Goal: Information Seeking & Learning: Check status

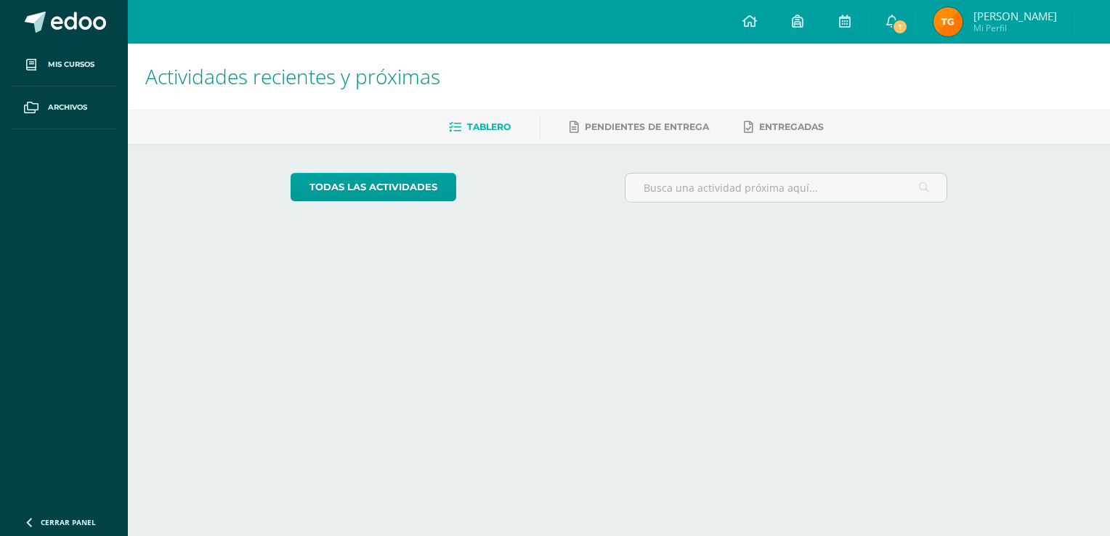
click at [965, 34] on span "Tania Elizabeth Mi Perfil" at bounding box center [995, 21] width 129 height 29
click at [942, 13] on span "Tania Elizabeth Mi Perfil" at bounding box center [995, 21] width 129 height 29
click at [1040, 29] on span "Mi Perfil" at bounding box center [1016, 28] width 84 height 12
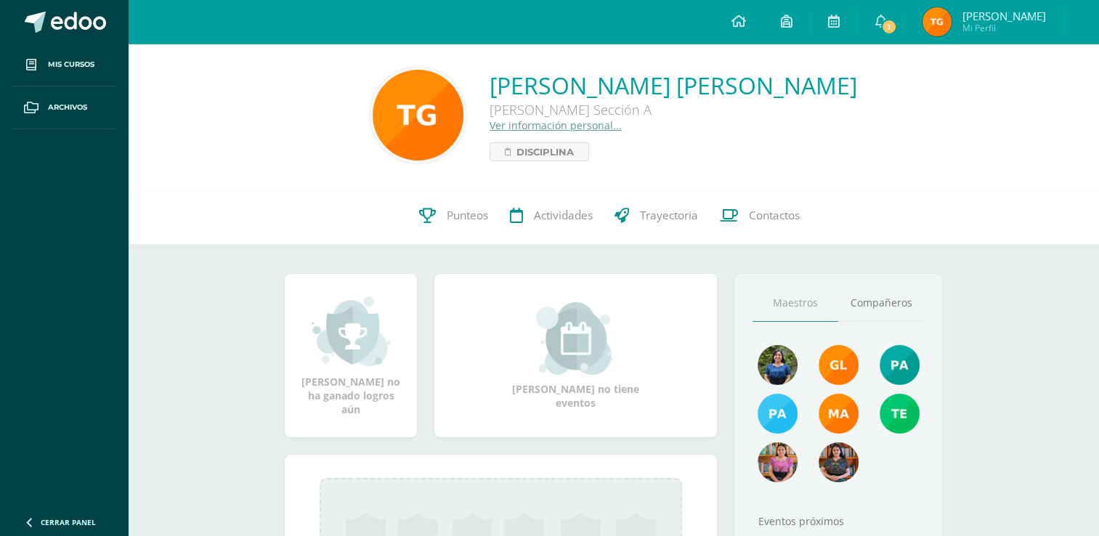
click at [1078, 23] on div at bounding box center [1081, 22] width 35 height 44
click at [1078, 23] on icon at bounding box center [1078, 21] width 8 height 5
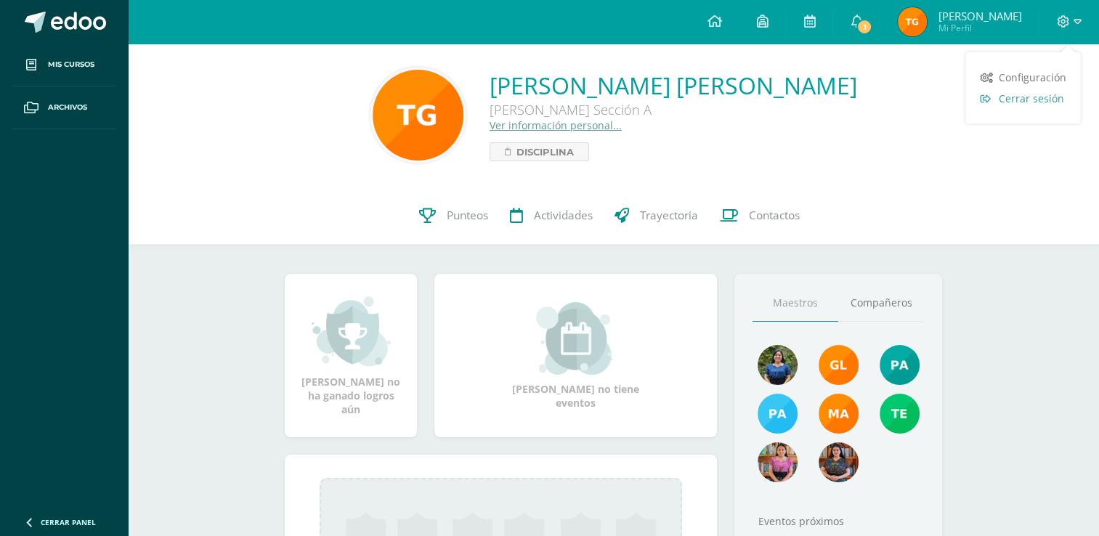
click at [1033, 103] on span "Cerrar sesión" at bounding box center [1030, 99] width 65 height 14
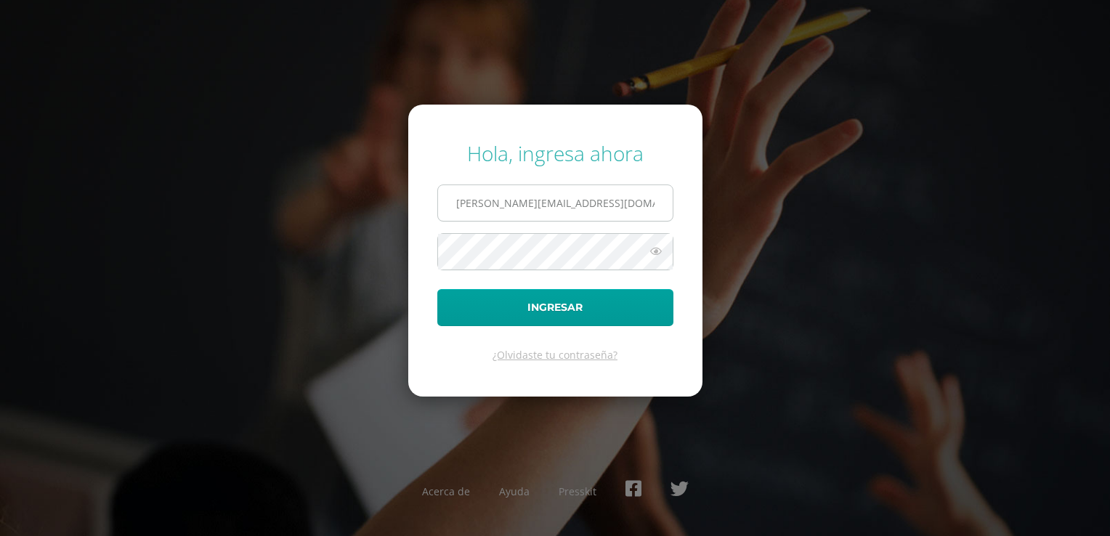
click at [607, 186] on input "tania.g21@maiagt.org" at bounding box center [555, 203] width 235 height 36
type input "leydiguit2023@maiagt.org"
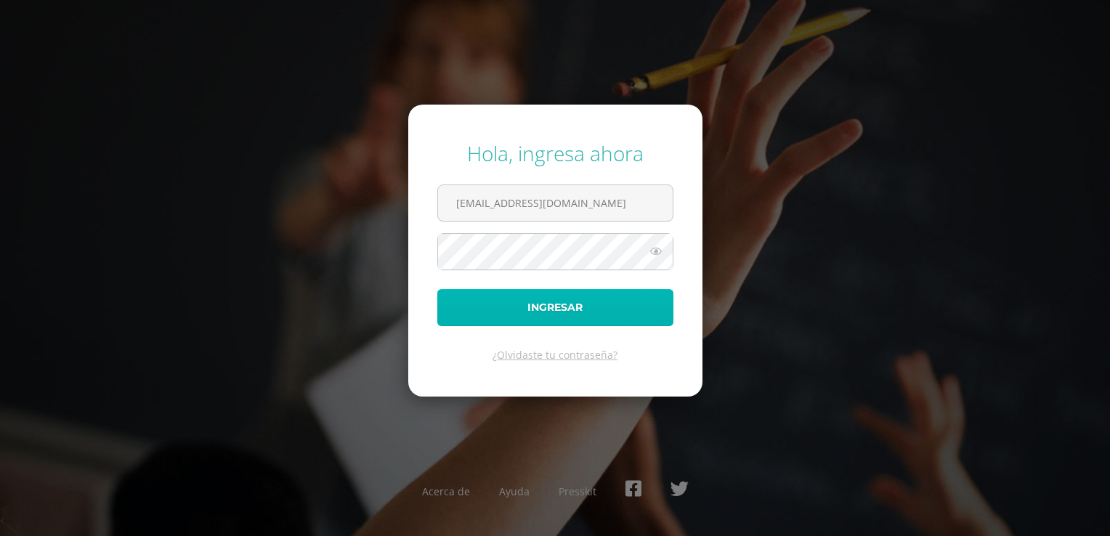
click at [546, 310] on button "Ingresar" at bounding box center [555, 307] width 236 height 37
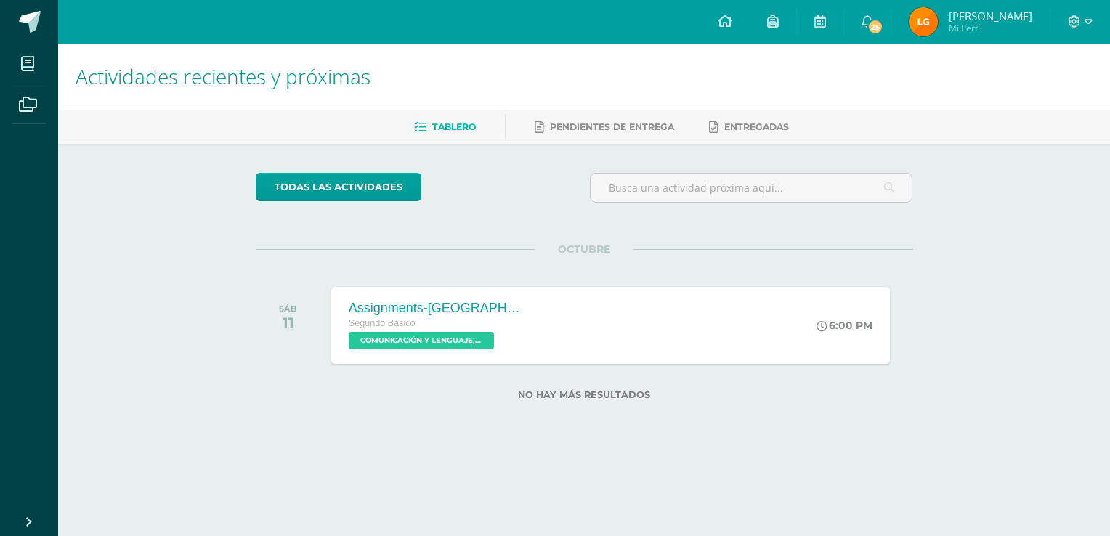
click at [966, 16] on span "Leydi Ariana Mi Perfil" at bounding box center [970, 21] width 129 height 29
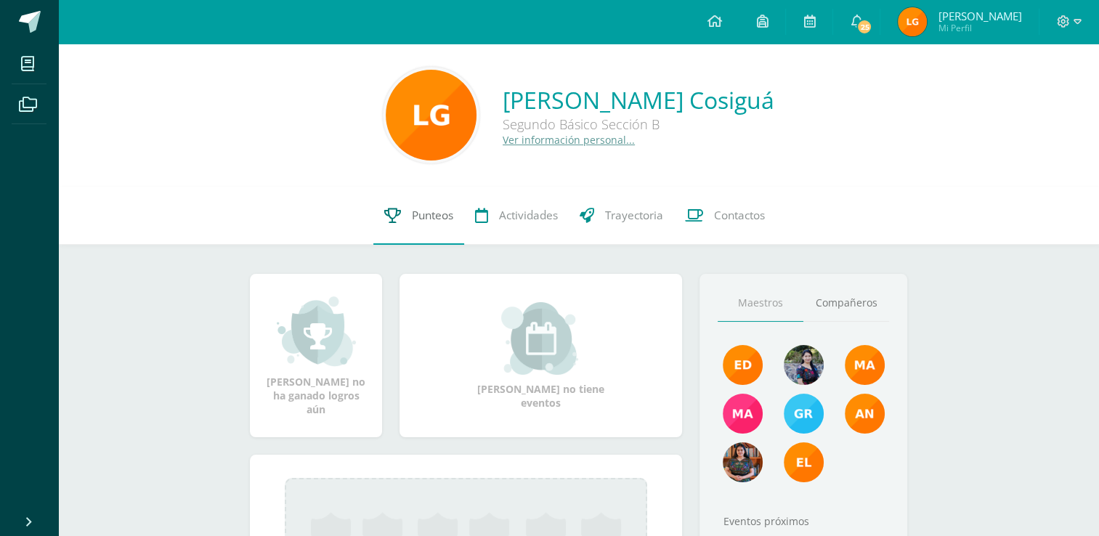
click at [412, 218] on span "Punteos" at bounding box center [432, 215] width 41 height 15
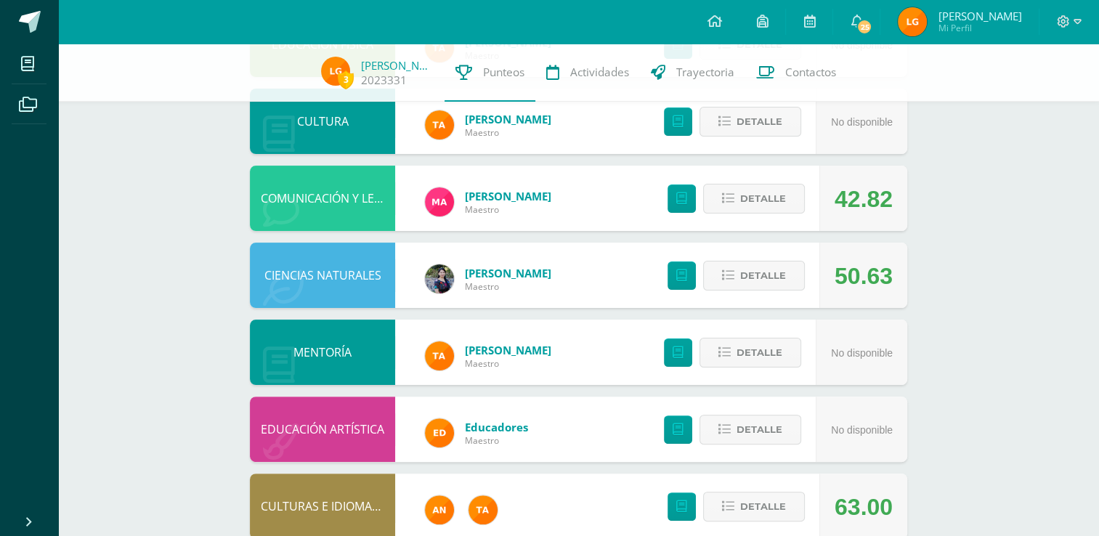
scroll to position [296, 0]
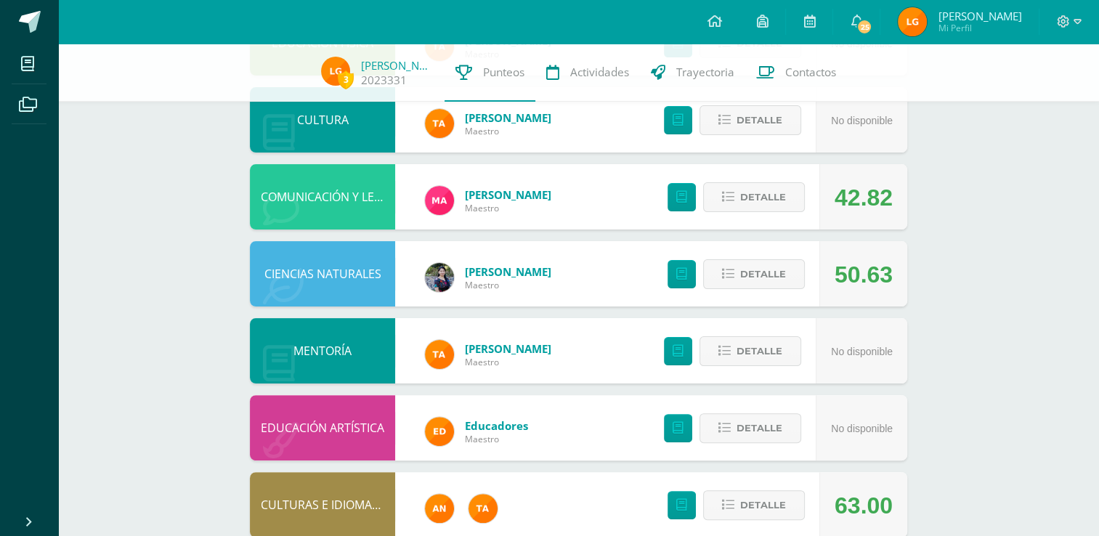
click at [747, 214] on div "Detalle" at bounding box center [733, 196] width 174 height 65
click at [740, 211] on button "Detalle" at bounding box center [754, 197] width 102 height 30
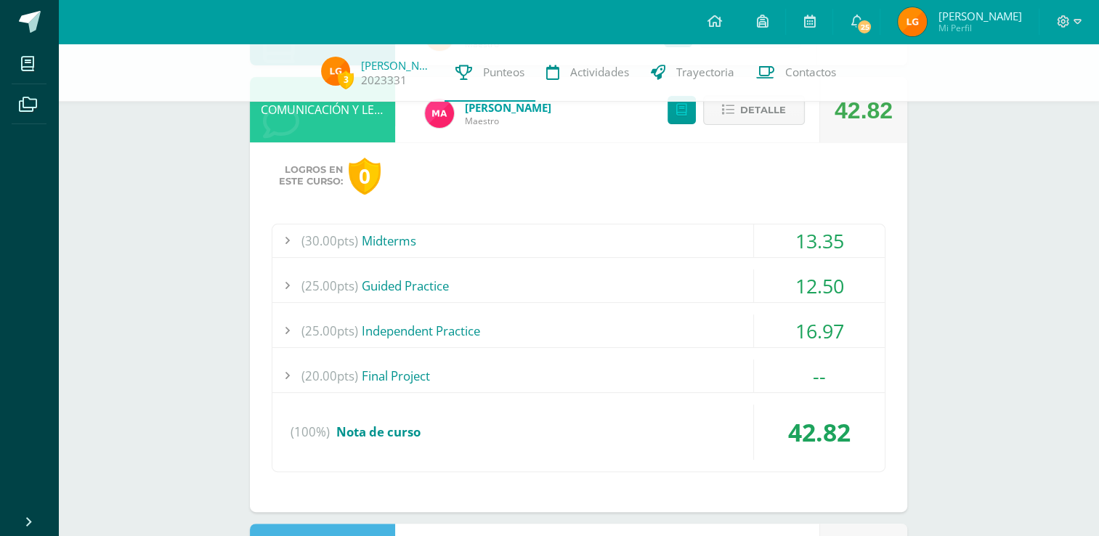
scroll to position [384, 0]
click at [642, 228] on div "(30.00pts) Midterms" at bounding box center [578, 240] width 613 height 33
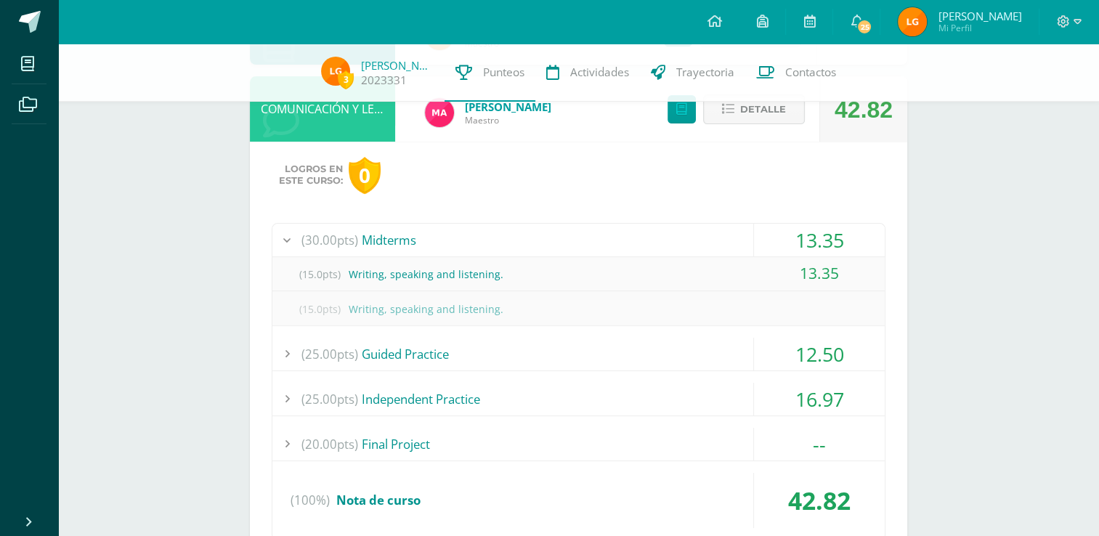
click at [642, 228] on div "(30.00pts) Midterms" at bounding box center [578, 240] width 613 height 33
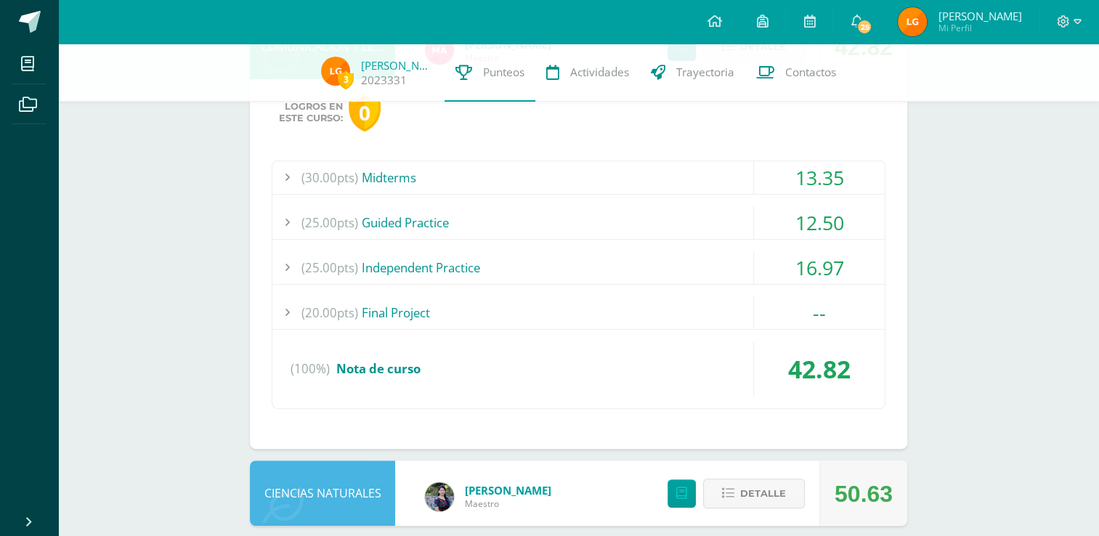
scroll to position [452, 0]
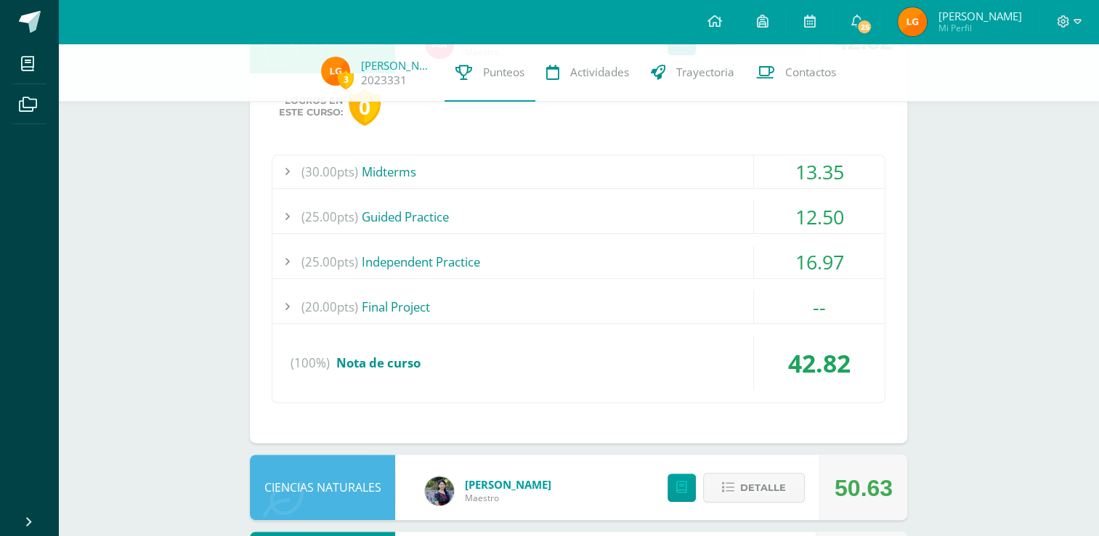
click at [619, 219] on div "(25.00pts) Guided Practice" at bounding box center [578, 217] width 613 height 33
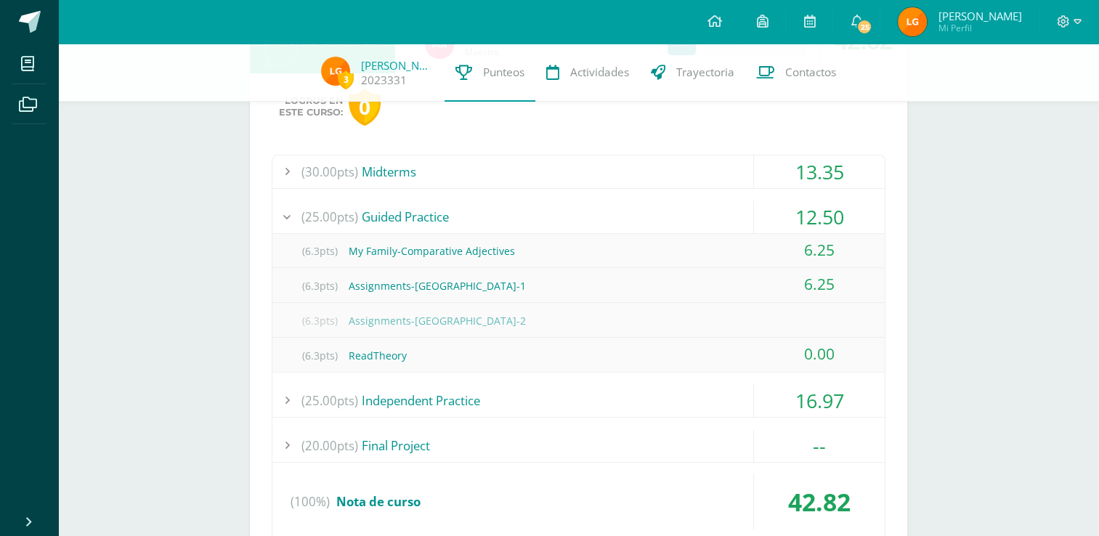
click at [619, 219] on div "(25.00pts) Guided Practice" at bounding box center [578, 217] width 613 height 33
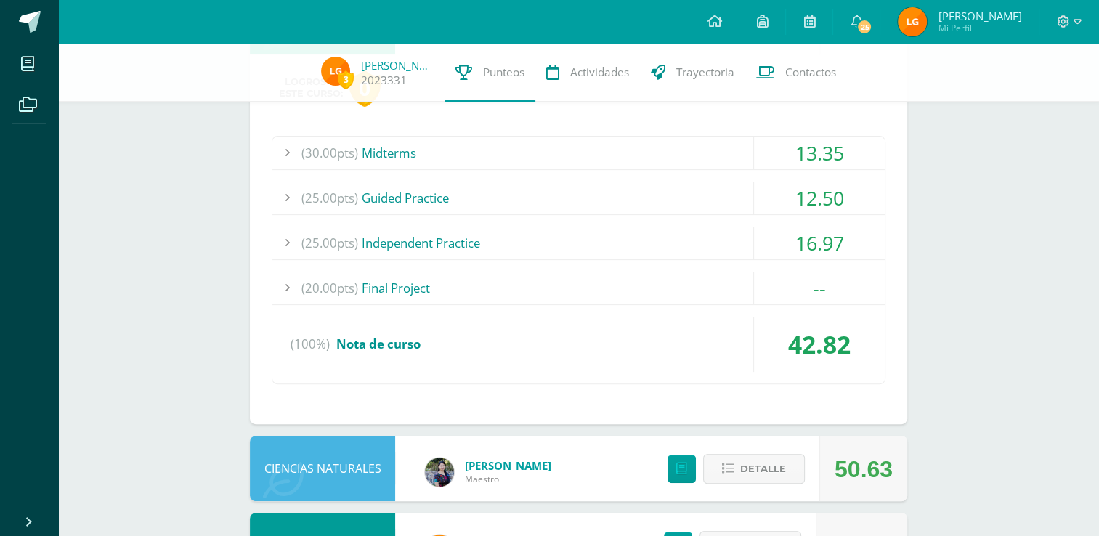
scroll to position [474, 0]
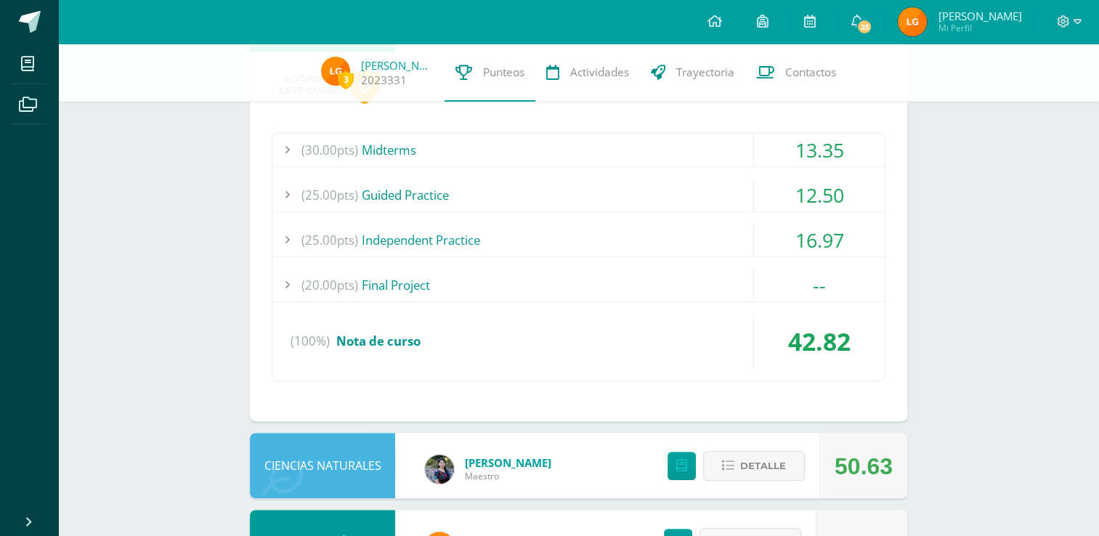
click at [598, 217] on div "(30.00pts) Midterms 13.35 (15.0pts) Writing, speaking and listening. 13.35 (15.…" at bounding box center [579, 257] width 614 height 248
click at [583, 234] on div "(25.00pts) Independent Practice" at bounding box center [578, 240] width 613 height 33
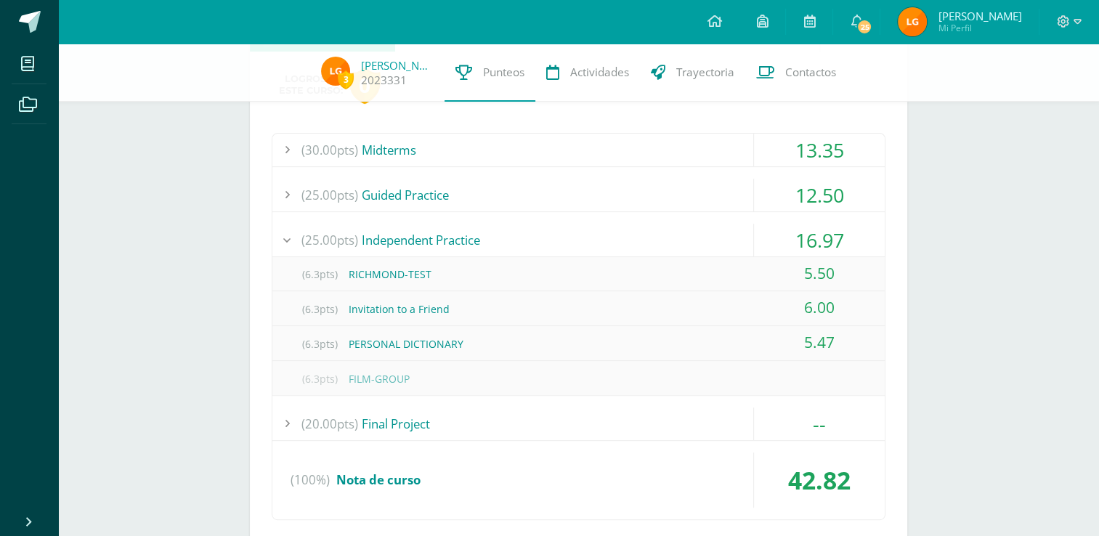
click at [583, 234] on div "(25.00pts) Independent Practice" at bounding box center [578, 240] width 613 height 33
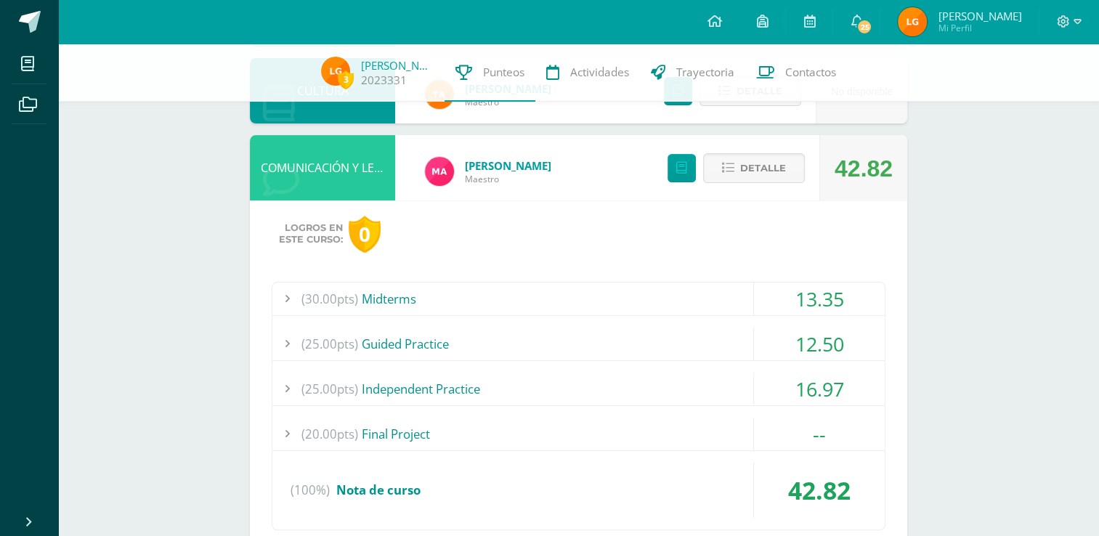
scroll to position [324, 0]
click at [743, 167] on span "Detalle" at bounding box center [763, 168] width 46 height 27
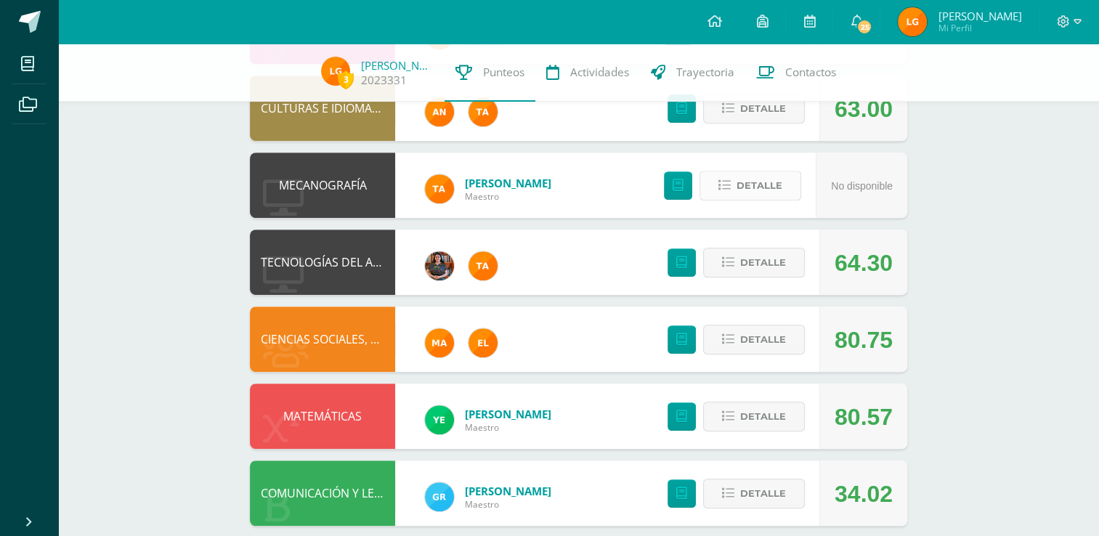
scroll to position [711, 0]
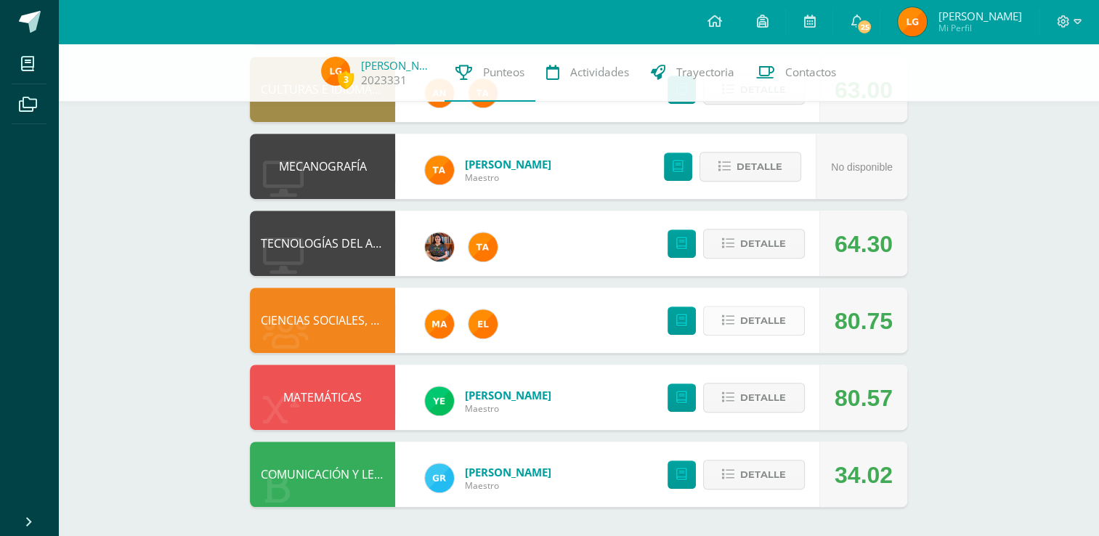
click at [763, 328] on span "Detalle" at bounding box center [763, 320] width 46 height 27
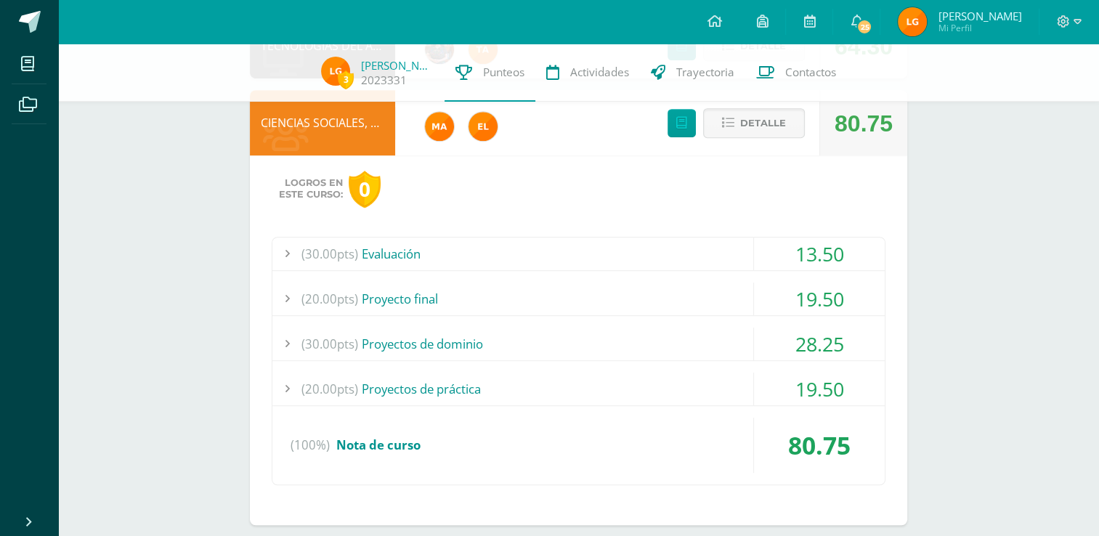
scroll to position [968, 0]
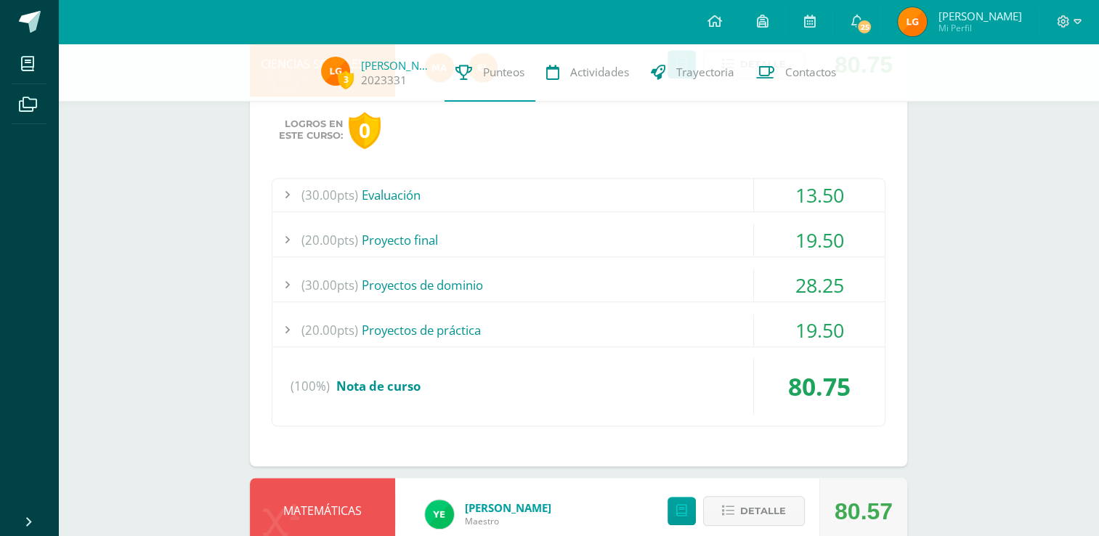
click at [407, 315] on div "(20.00pts) Proyectos de práctica" at bounding box center [578, 330] width 613 height 33
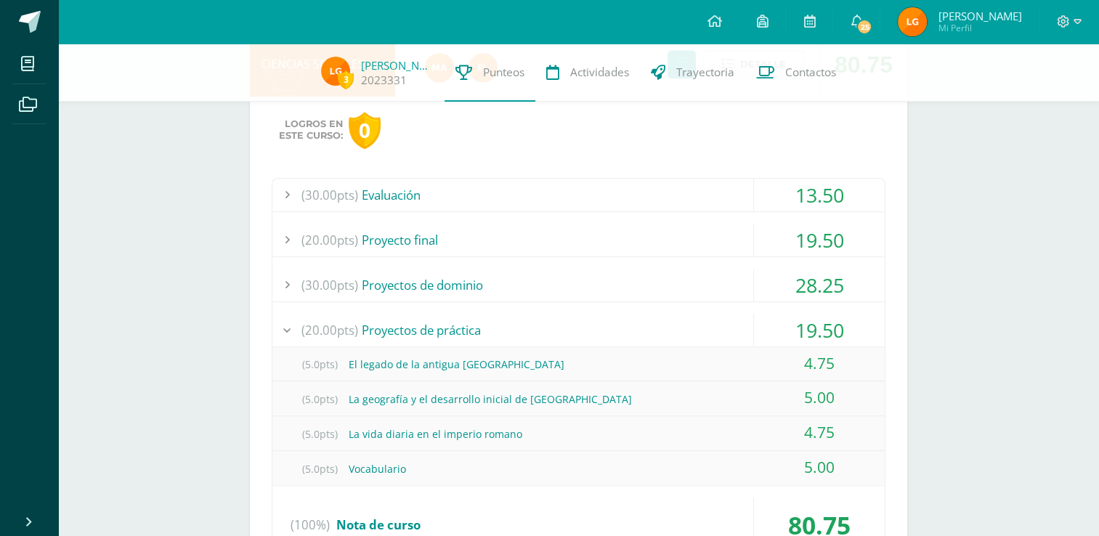
click at [407, 315] on div "(20.00pts) Proyectos de práctica" at bounding box center [578, 330] width 613 height 33
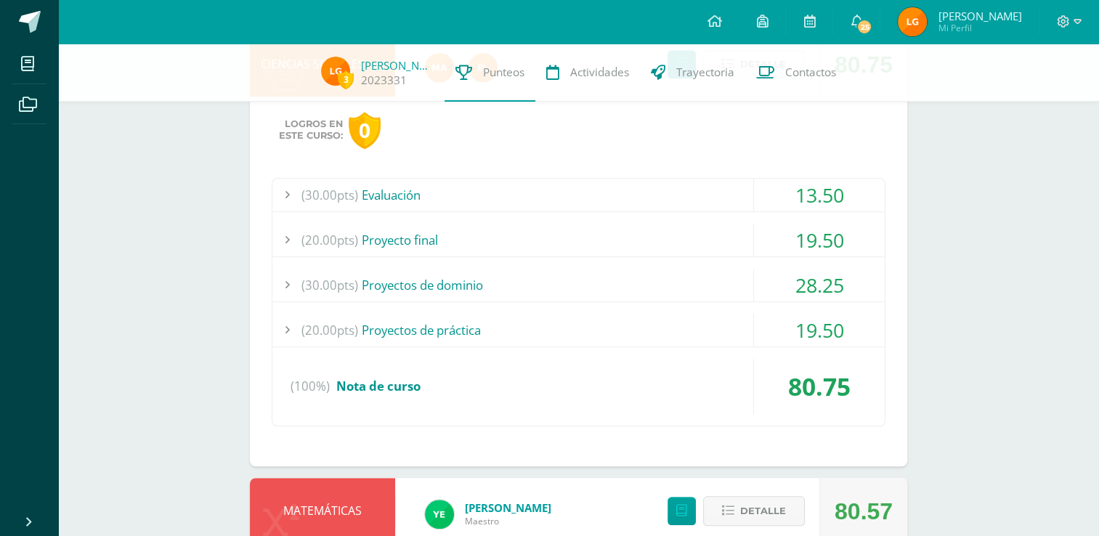
click at [397, 280] on div "(30.00pts) Proyectos de dominio" at bounding box center [578, 285] width 613 height 33
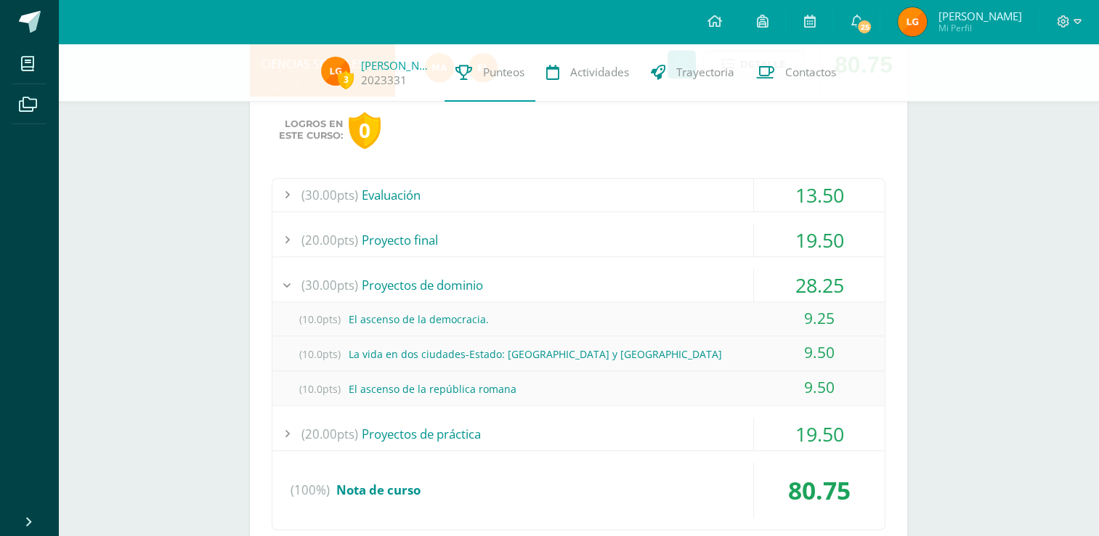
click at [397, 280] on div "(30.00pts) Proyectos de dominio" at bounding box center [578, 285] width 613 height 33
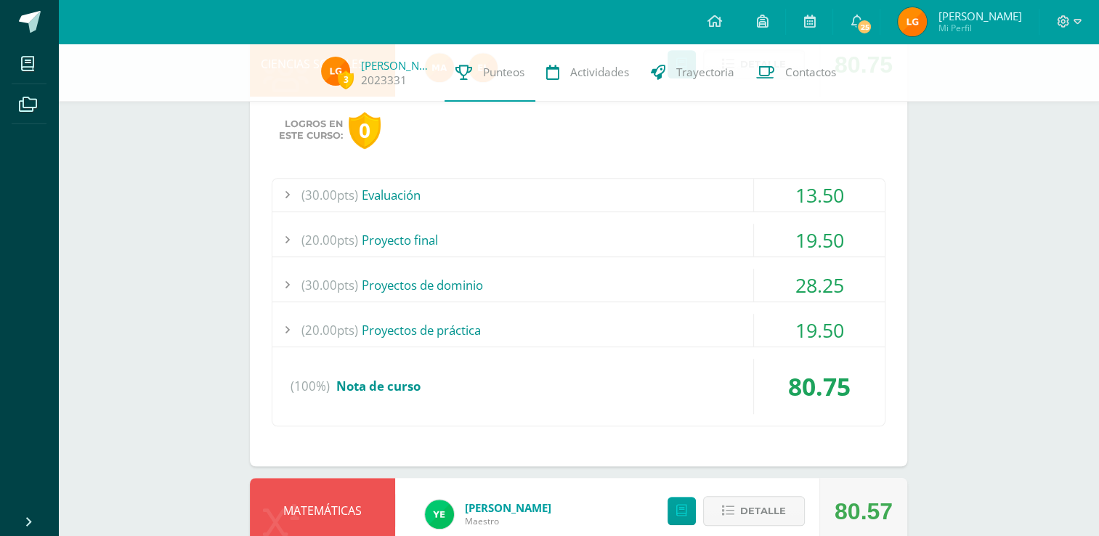
click at [421, 227] on div "(20.00pts) Proyecto final" at bounding box center [578, 240] width 613 height 33
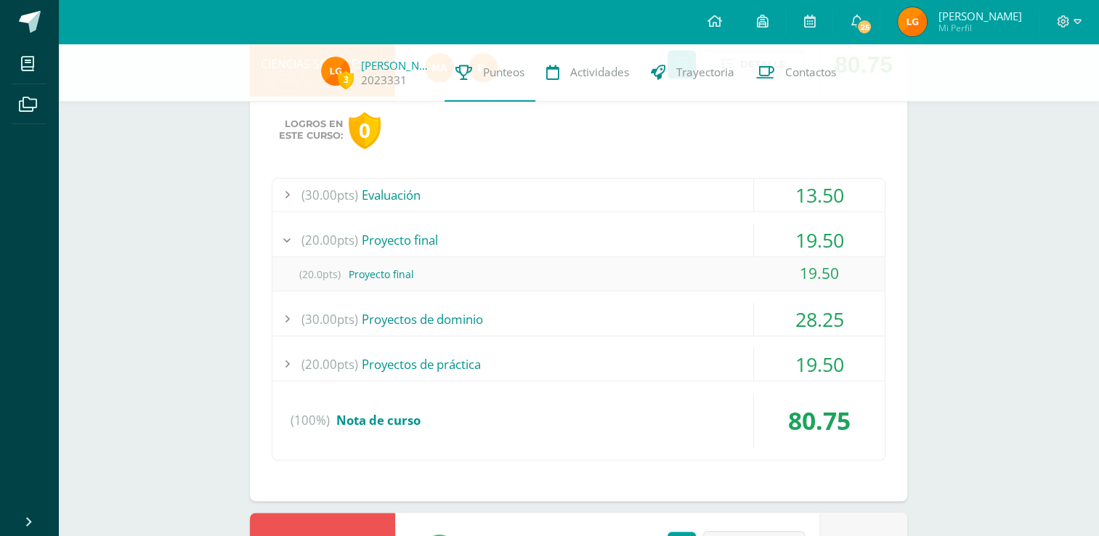
click at [421, 227] on div "(20.00pts) Proyecto final" at bounding box center [578, 240] width 613 height 33
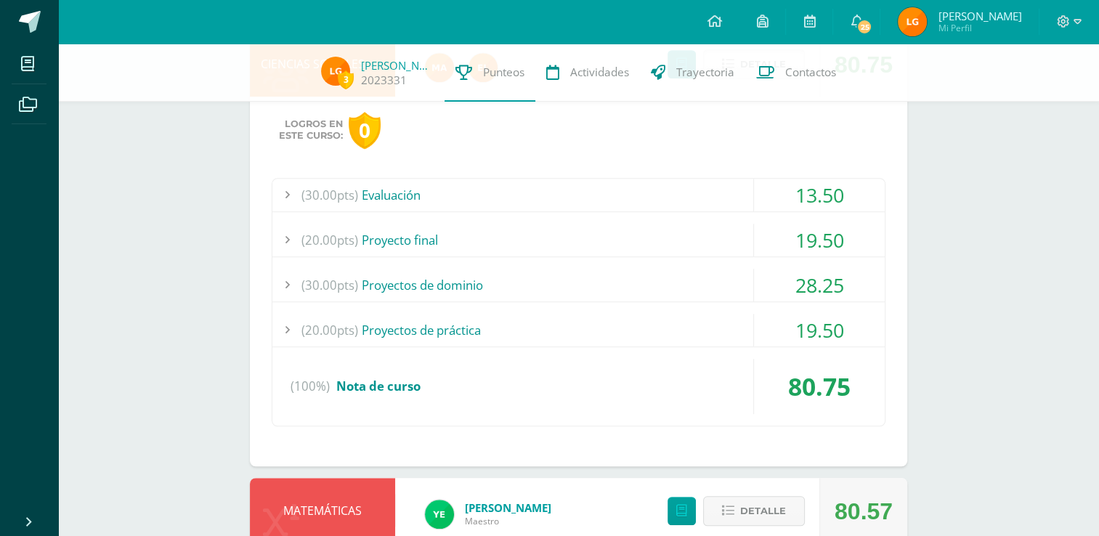
click at [422, 197] on div "(30.00pts) Evaluación" at bounding box center [578, 195] width 613 height 33
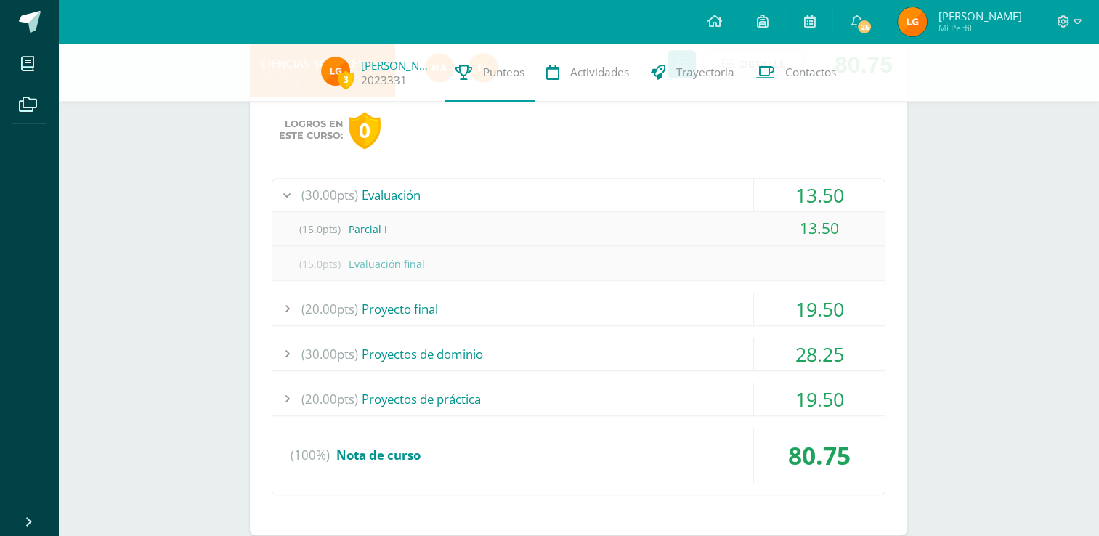
click at [422, 197] on div "(30.00pts) Evaluación" at bounding box center [578, 195] width 613 height 33
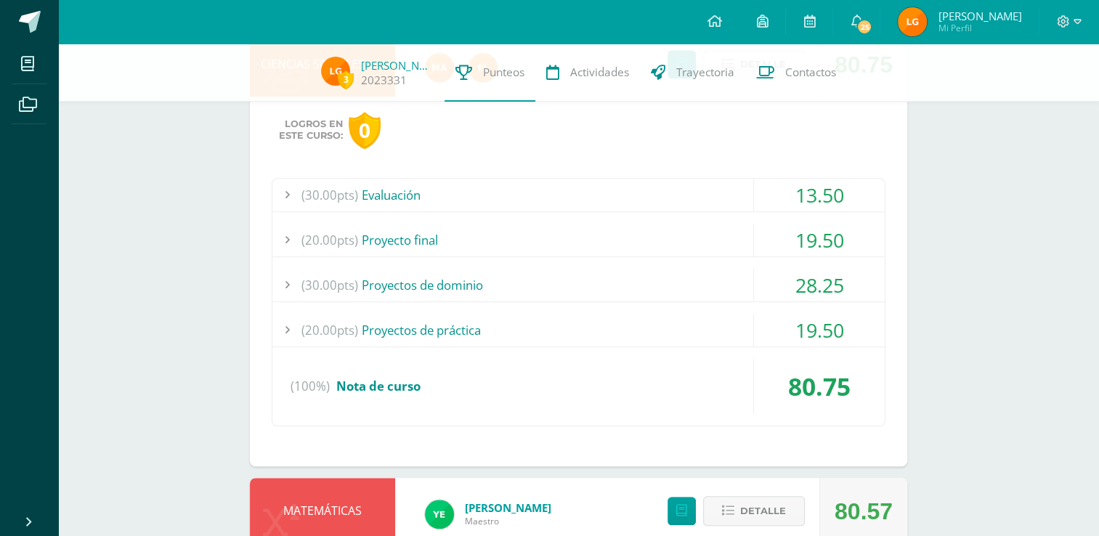
click at [422, 197] on div "(30.00pts) Evaluación" at bounding box center [578, 195] width 613 height 33
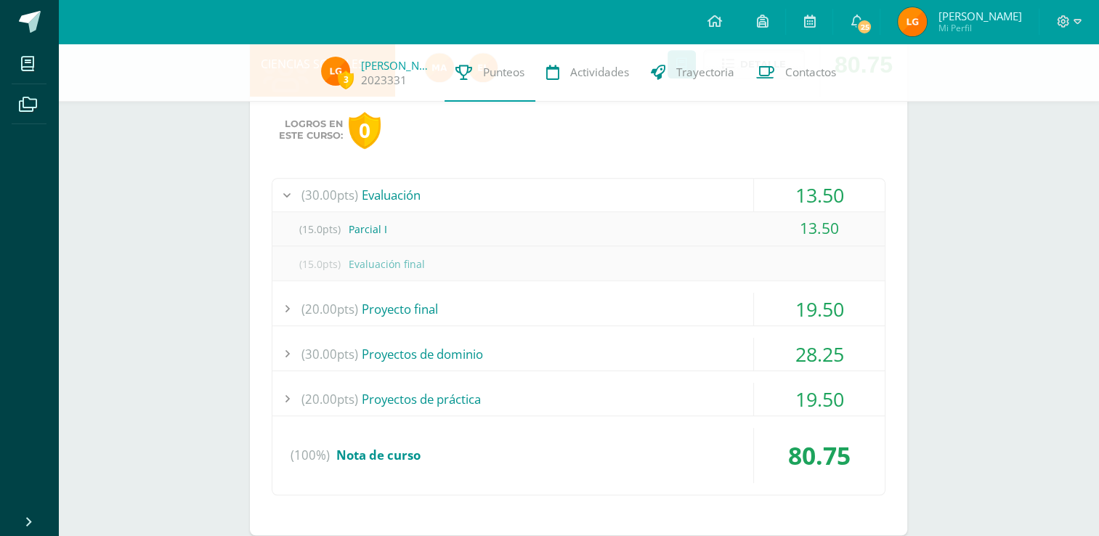
click at [422, 197] on div "(30.00pts) Evaluación" at bounding box center [578, 195] width 613 height 33
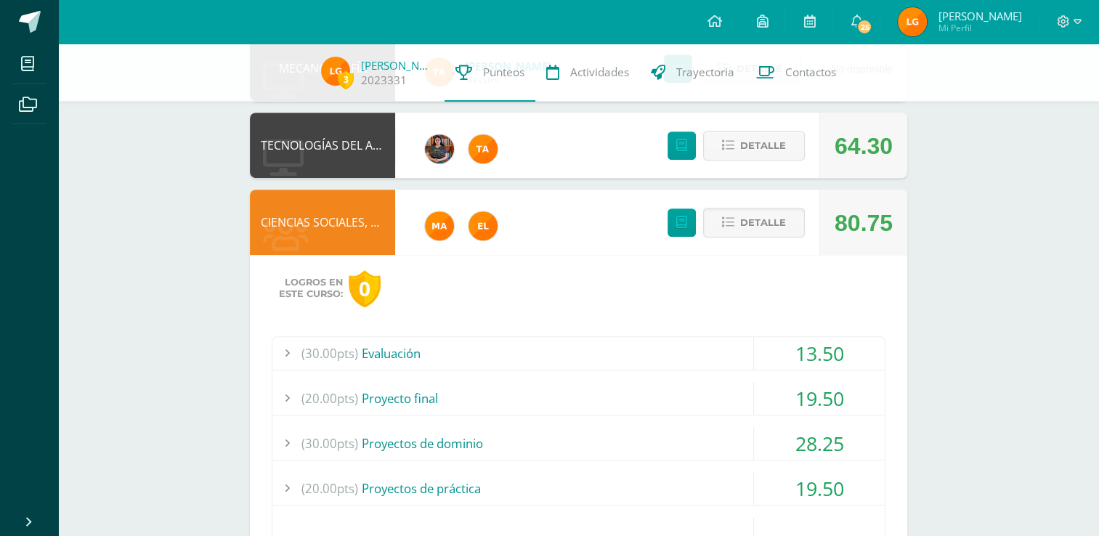
scroll to position [810, 0]
click at [748, 231] on span "Detalle" at bounding box center [763, 222] width 46 height 27
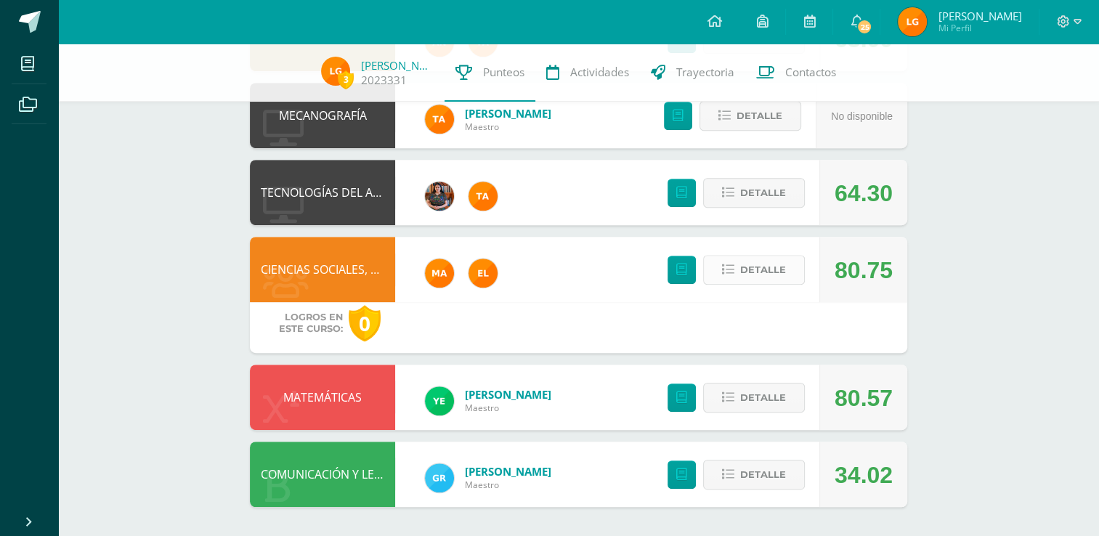
scroll to position [711, 0]
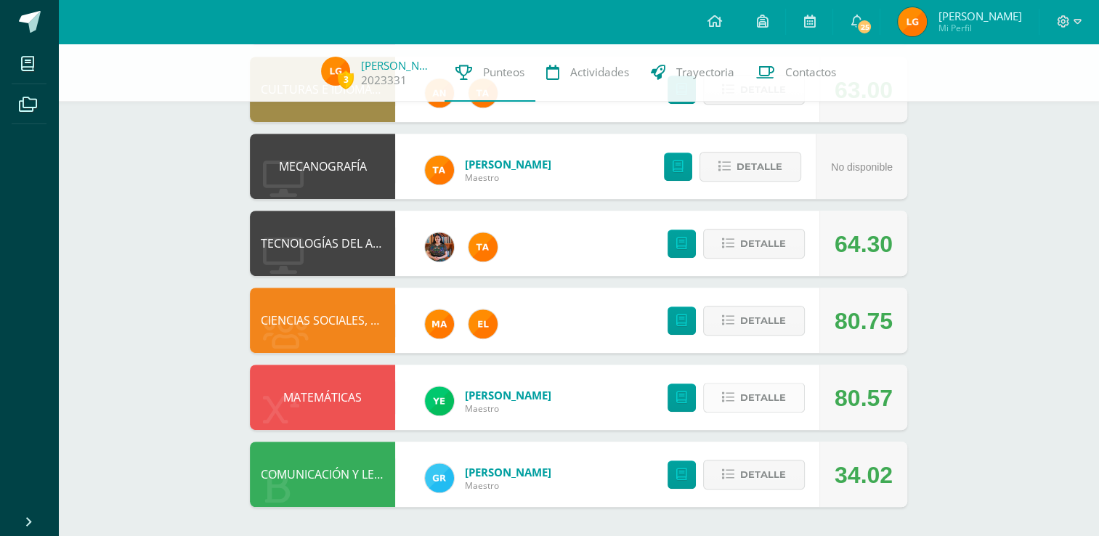
click at [729, 397] on icon at bounding box center [728, 398] width 12 height 12
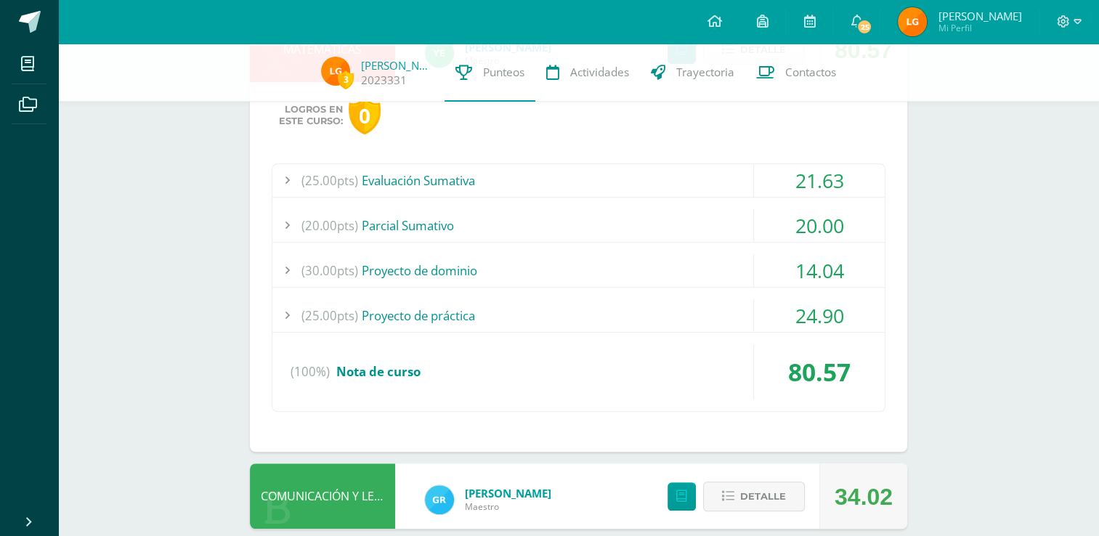
scroll to position [1060, 0]
click at [402, 188] on div "(25.00pts) Evaluación Sumativa" at bounding box center [578, 179] width 613 height 33
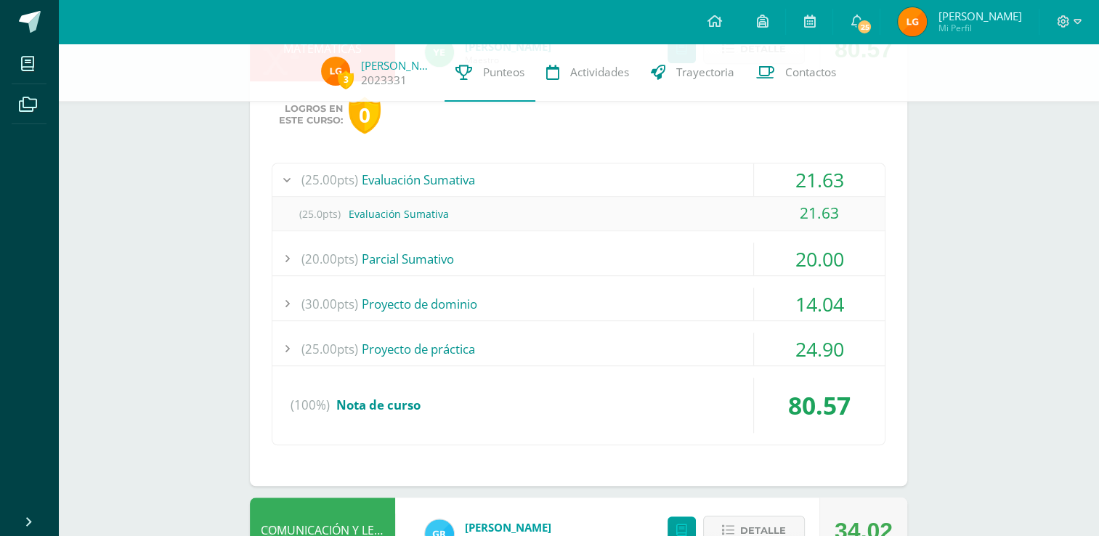
click at [392, 238] on div "(25.00pts) Evaluación Sumativa 21.63 (25.0pts) Evaluación Sumativa 21.63" at bounding box center [579, 304] width 614 height 283
click at [361, 248] on div "(20.00pts) [GEOGRAPHIC_DATA]" at bounding box center [578, 259] width 613 height 33
click at [469, 181] on div "(25.00pts) Evaluación Sumativa" at bounding box center [578, 179] width 613 height 33
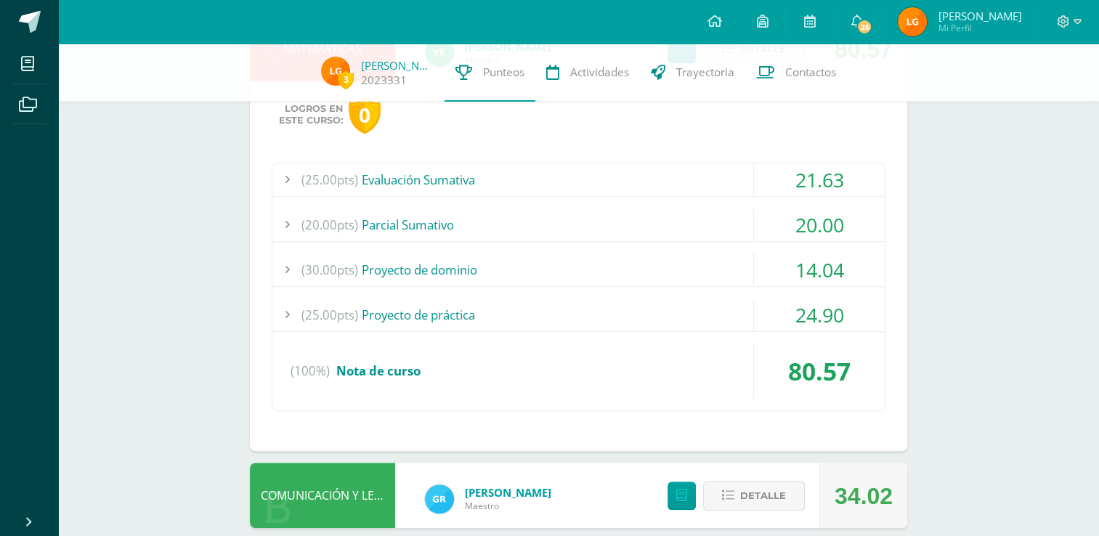
click at [473, 225] on div "(20.00pts) [GEOGRAPHIC_DATA]" at bounding box center [578, 225] width 613 height 33
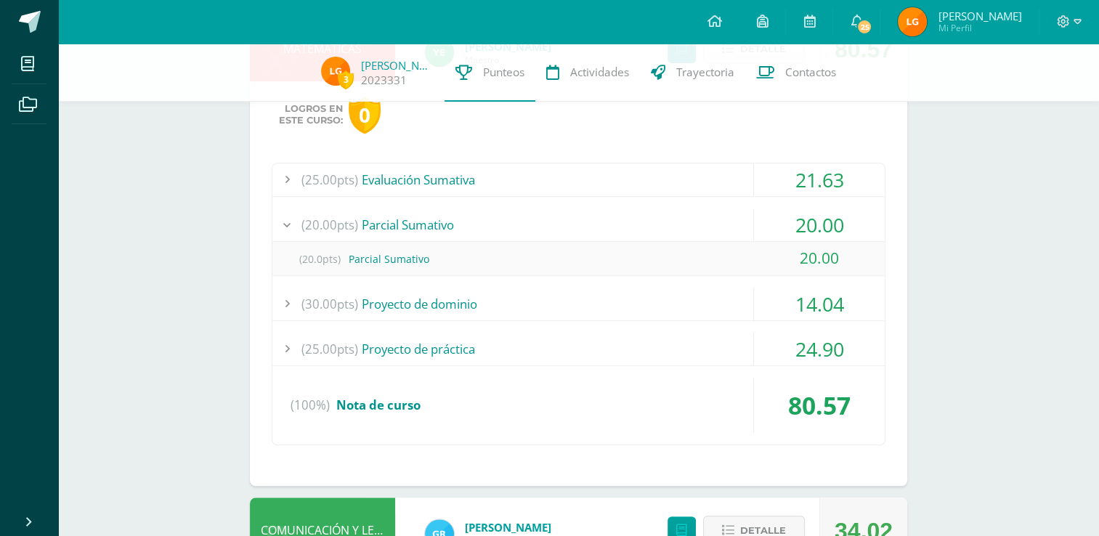
click at [473, 225] on div "(20.00pts) [GEOGRAPHIC_DATA]" at bounding box center [578, 225] width 613 height 33
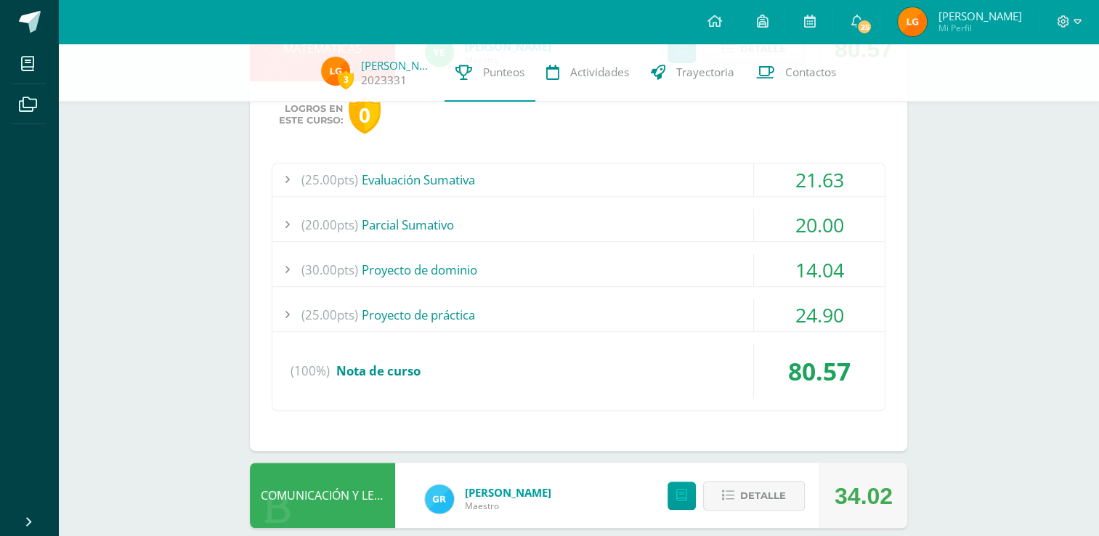
click at [488, 267] on div "(30.00pts) Proyecto de dominio" at bounding box center [578, 270] width 613 height 33
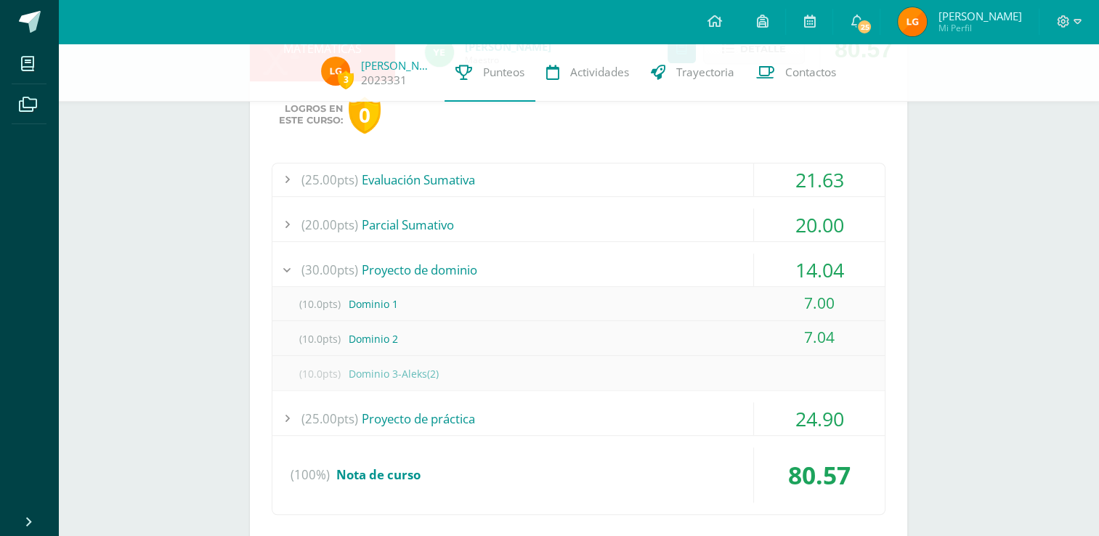
click at [403, 338] on div "(10.0pts) Dominio 2" at bounding box center [578, 339] width 613 height 33
click at [392, 269] on div "(30.00pts) Proyecto de dominio" at bounding box center [578, 270] width 613 height 33
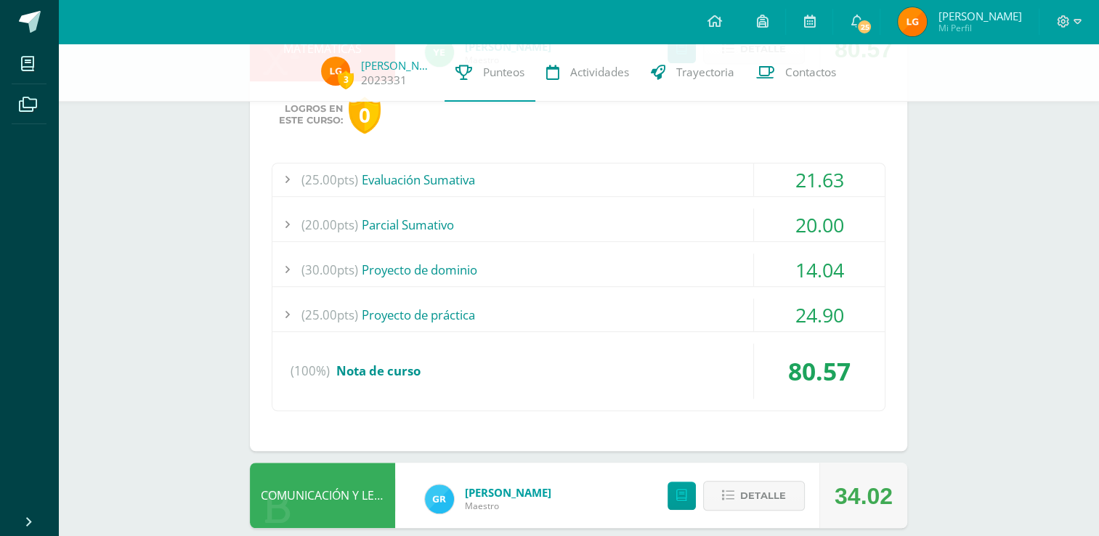
click at [379, 324] on div "(25.00pts) Proyecto de práctica" at bounding box center [578, 315] width 613 height 33
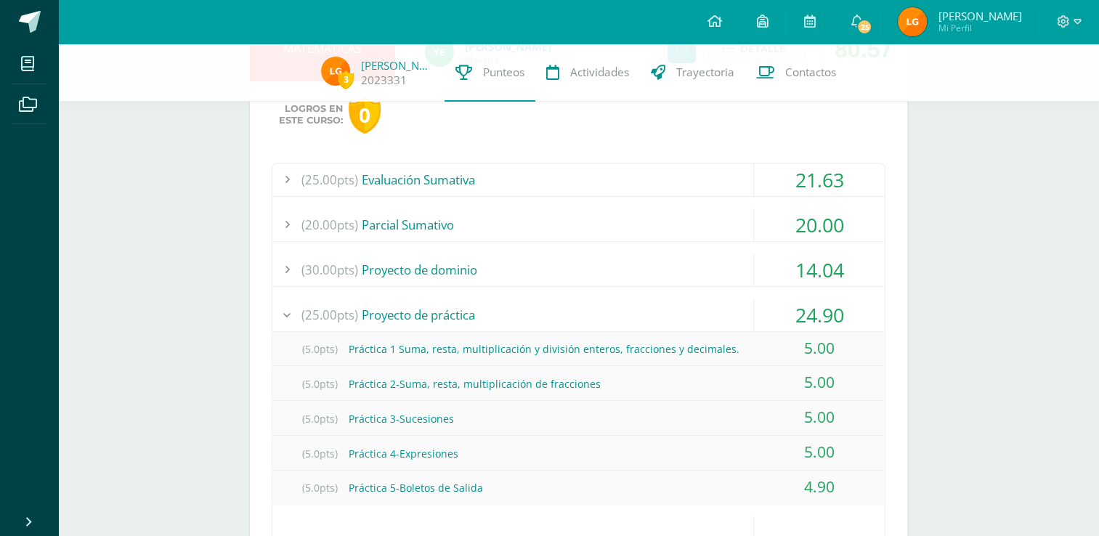
click at [278, 300] on div at bounding box center [286, 315] width 29 height 33
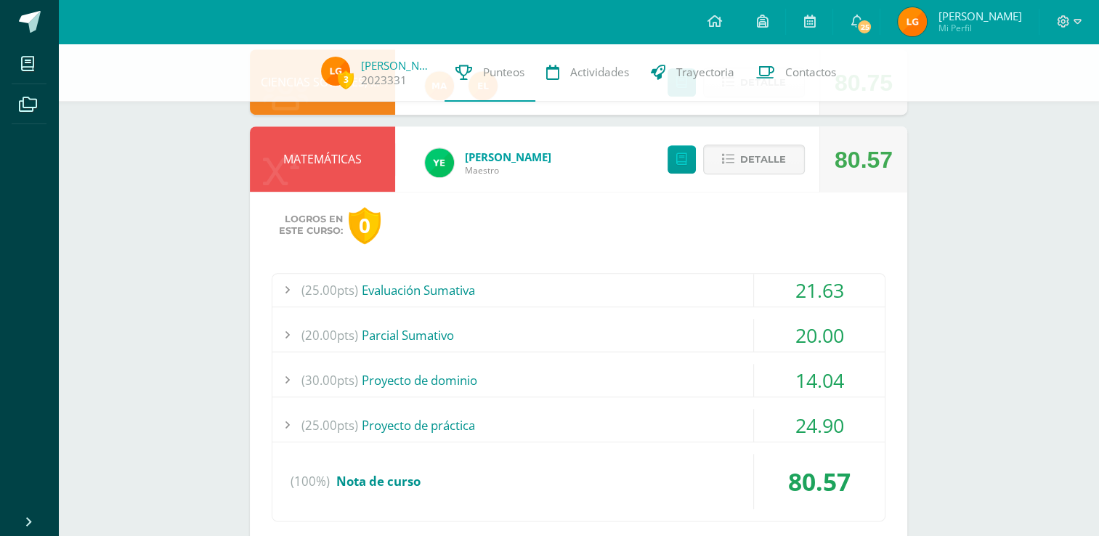
scroll to position [950, 0]
click at [724, 161] on icon at bounding box center [728, 159] width 12 height 12
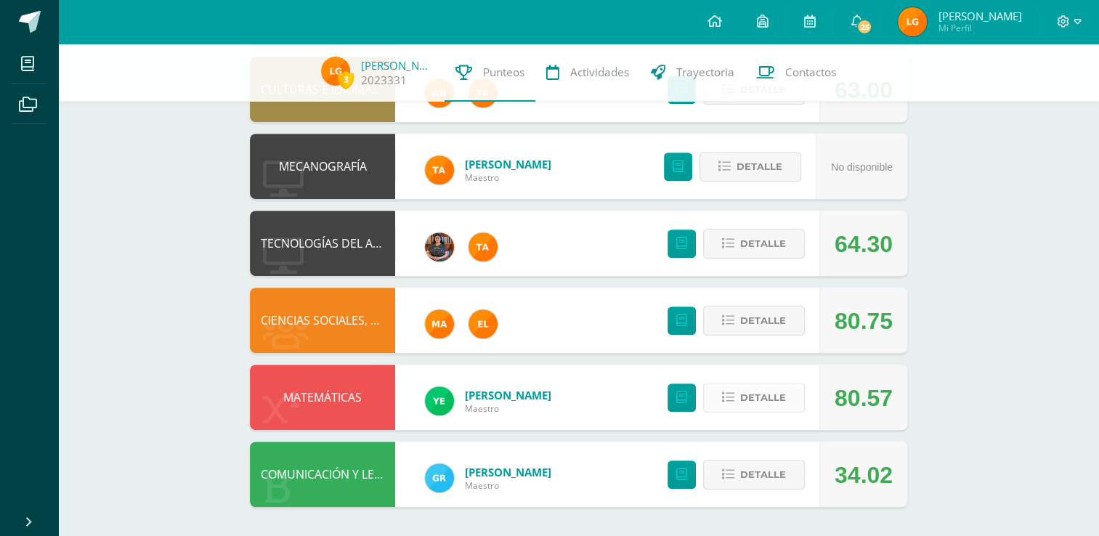
scroll to position [711, 0]
click at [719, 484] on button "Detalle" at bounding box center [754, 475] width 102 height 30
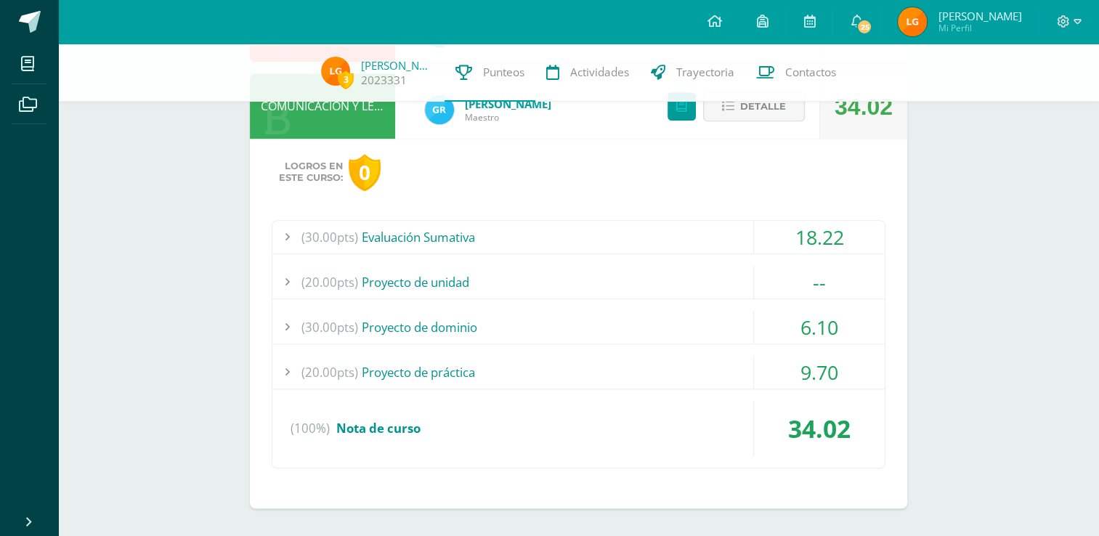
scroll to position [1039, 0]
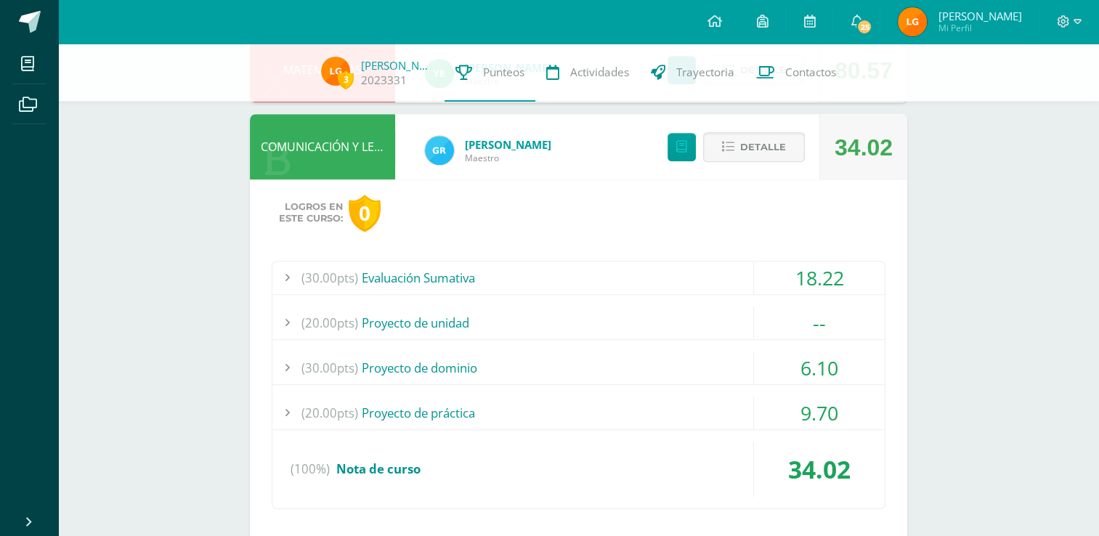
click at [668, 289] on div "(30.00pts) Evaluación Sumativa" at bounding box center [578, 278] width 613 height 33
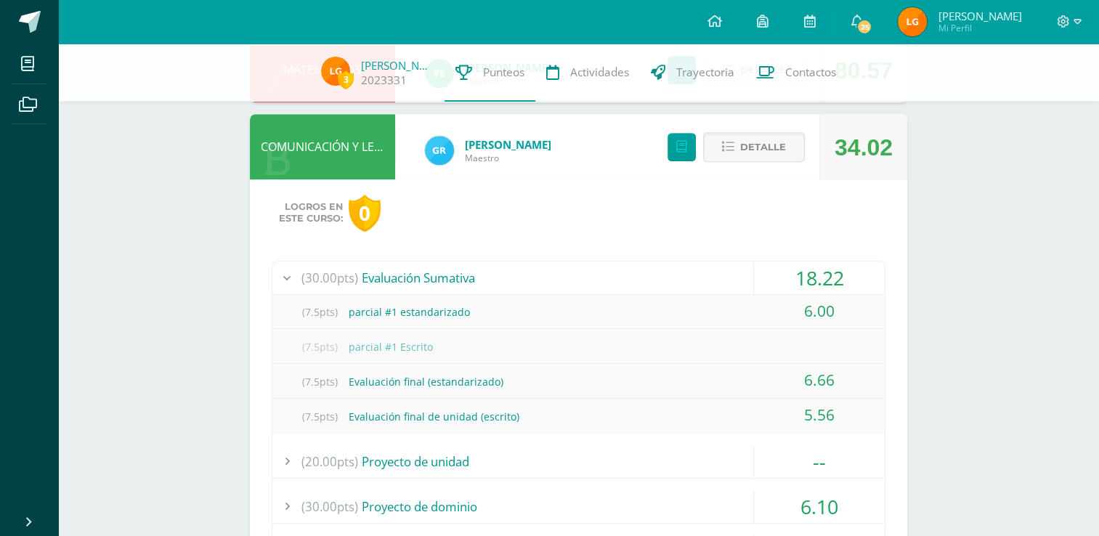
click at [623, 266] on div "(30.00pts) Evaluación Sumativa" at bounding box center [578, 278] width 613 height 33
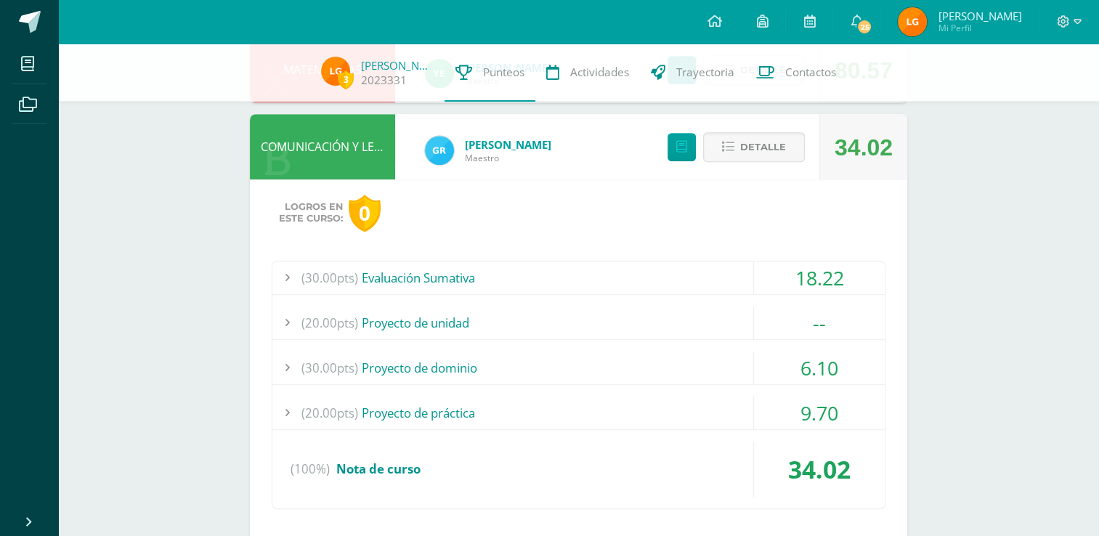
click at [628, 353] on div "(30.00pts) Proyecto de dominio" at bounding box center [578, 368] width 613 height 33
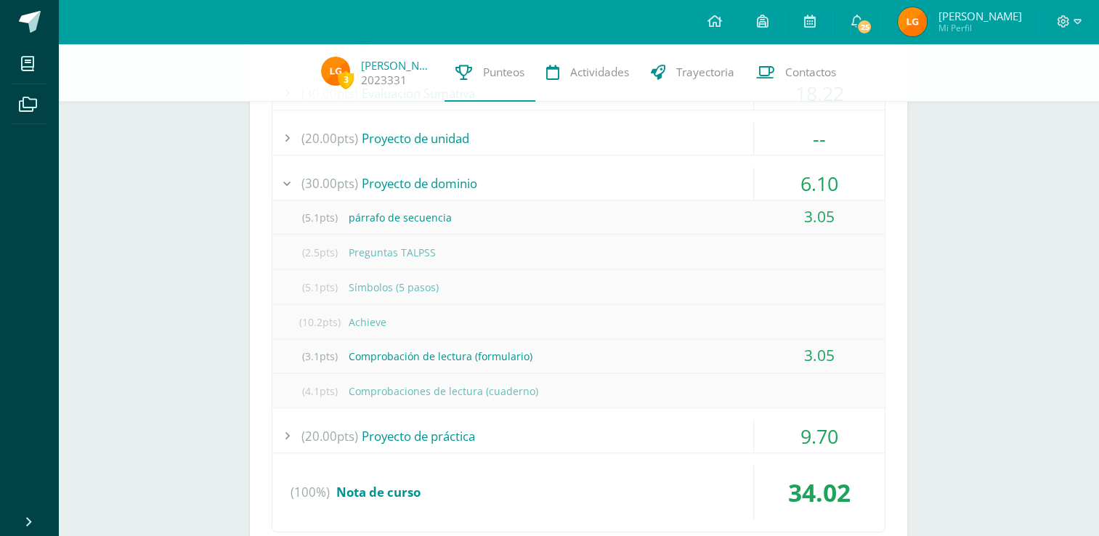
scroll to position [1232, 0]
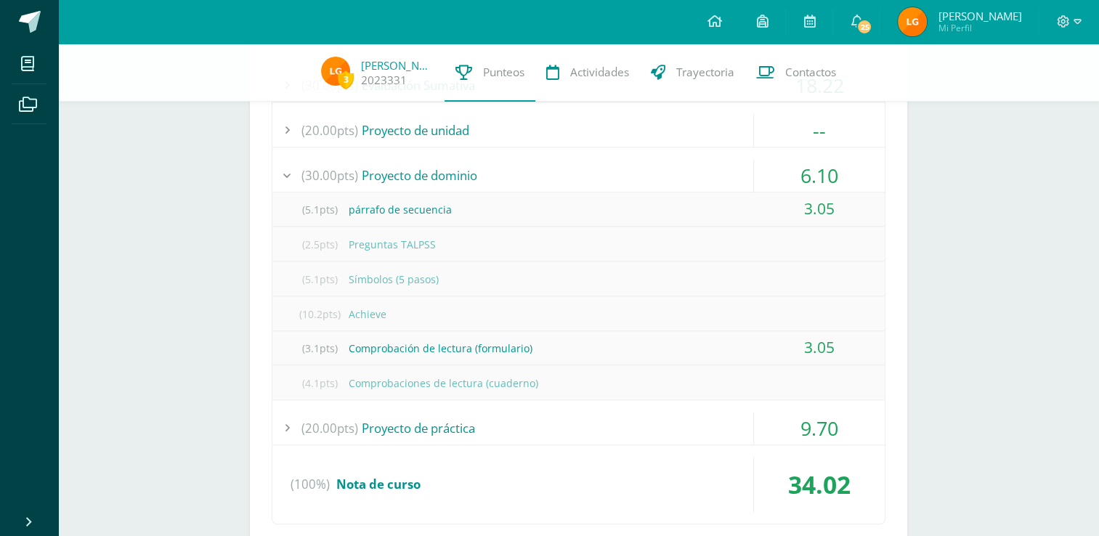
click at [692, 166] on div "(30.00pts) Proyecto de dominio" at bounding box center [578, 175] width 613 height 33
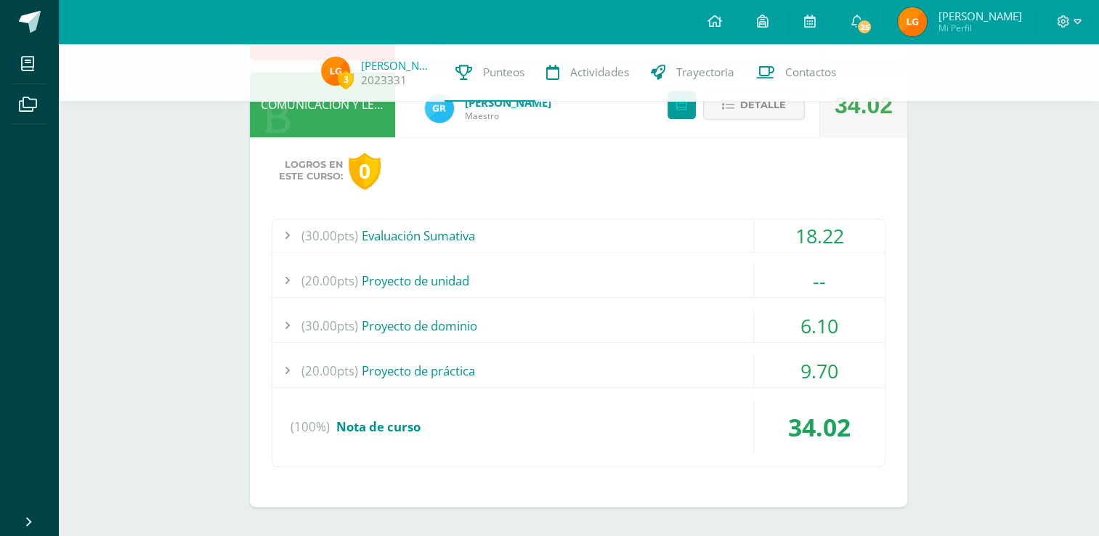
scroll to position [1080, 0]
click at [543, 370] on div "(20.00pts) Proyecto de práctica" at bounding box center [578, 372] width 613 height 33
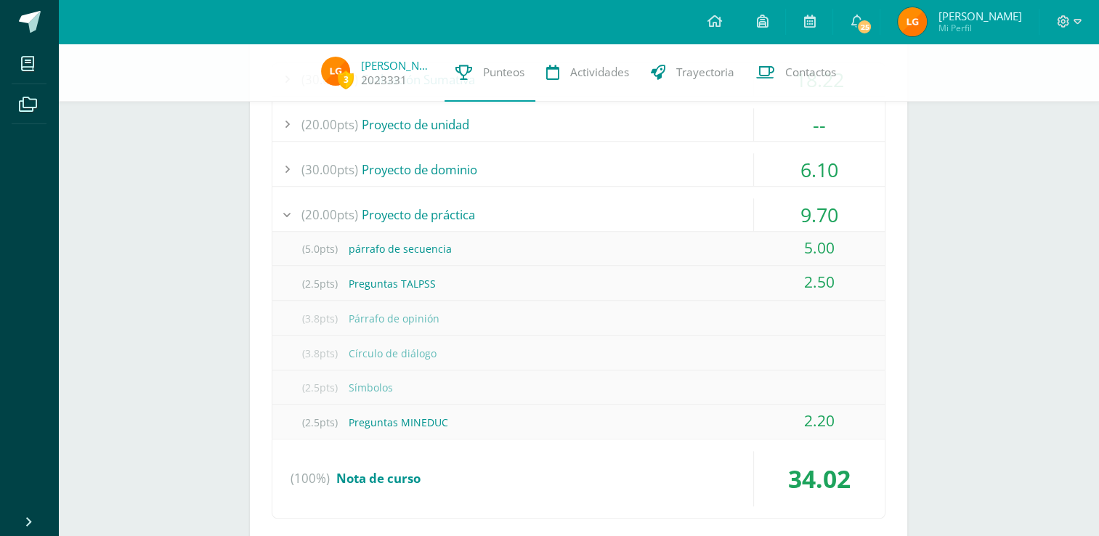
scroll to position [1236, 0]
click at [388, 228] on div "(20.00pts) Proyecto de práctica" at bounding box center [578, 216] width 613 height 33
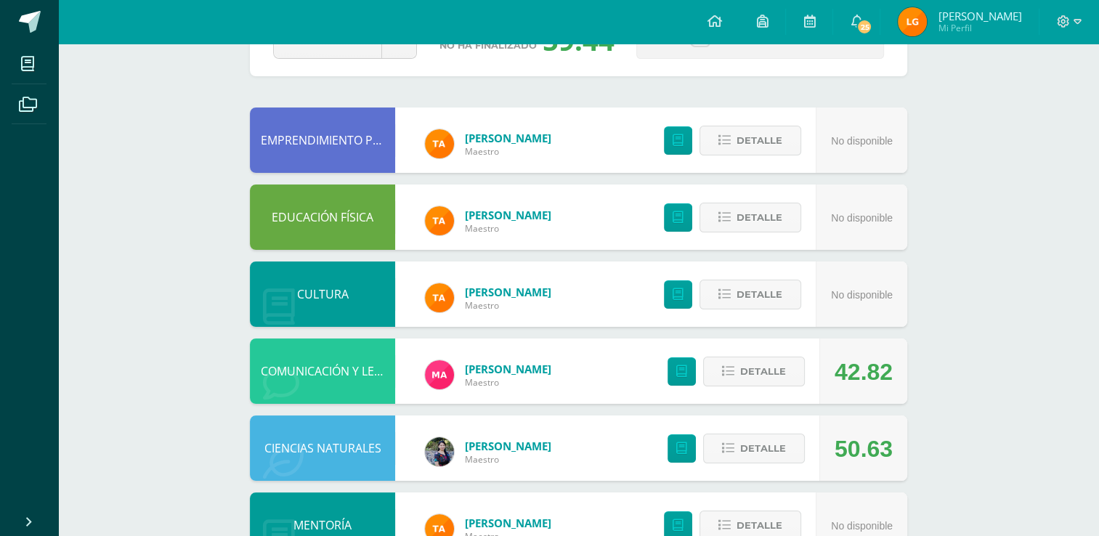
scroll to position [0, 0]
